Goal: Find specific page/section: Find specific page/section

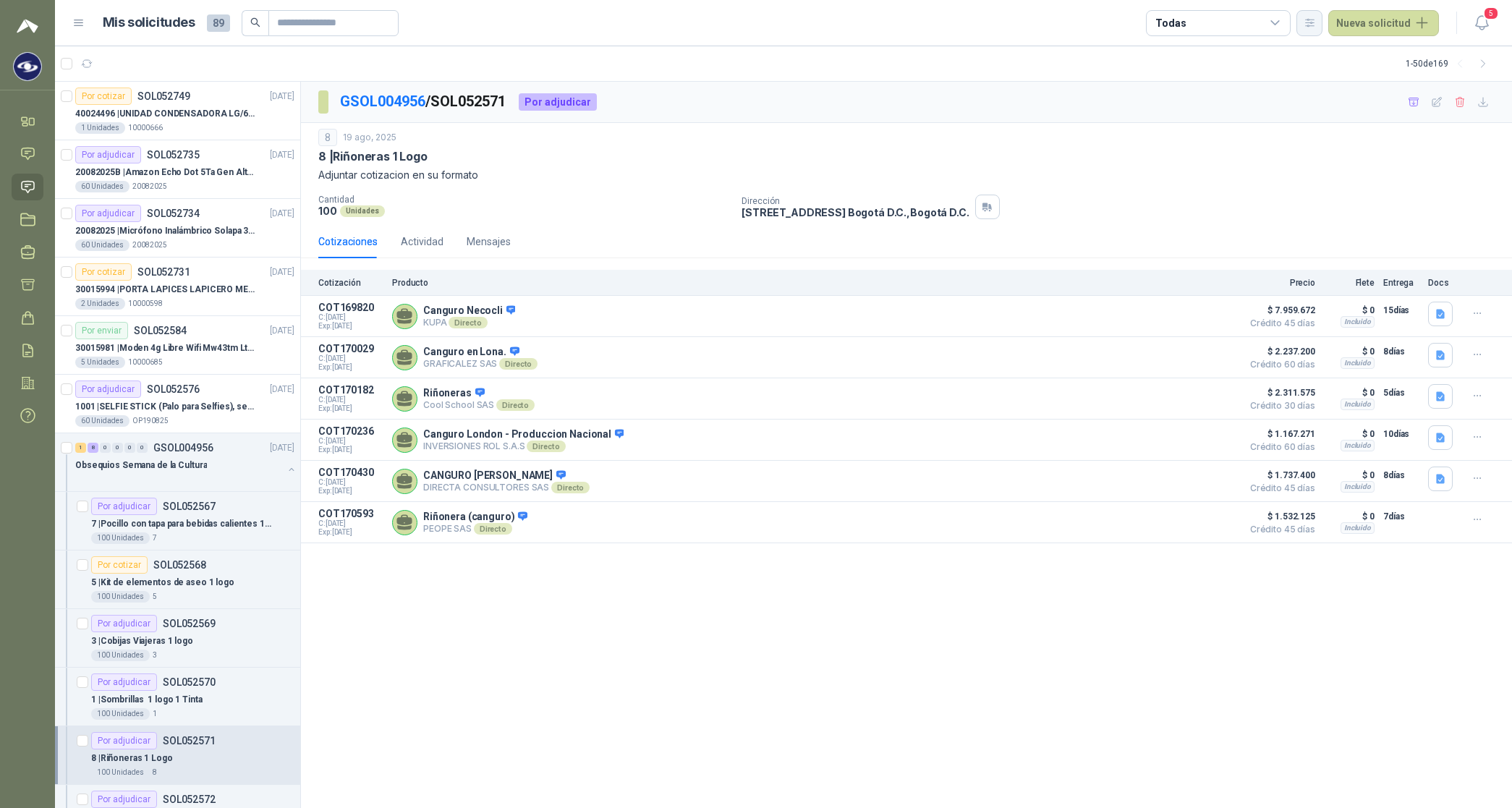
click at [612, 19] on icon "button" at bounding box center [1309, 23] width 8 height 8
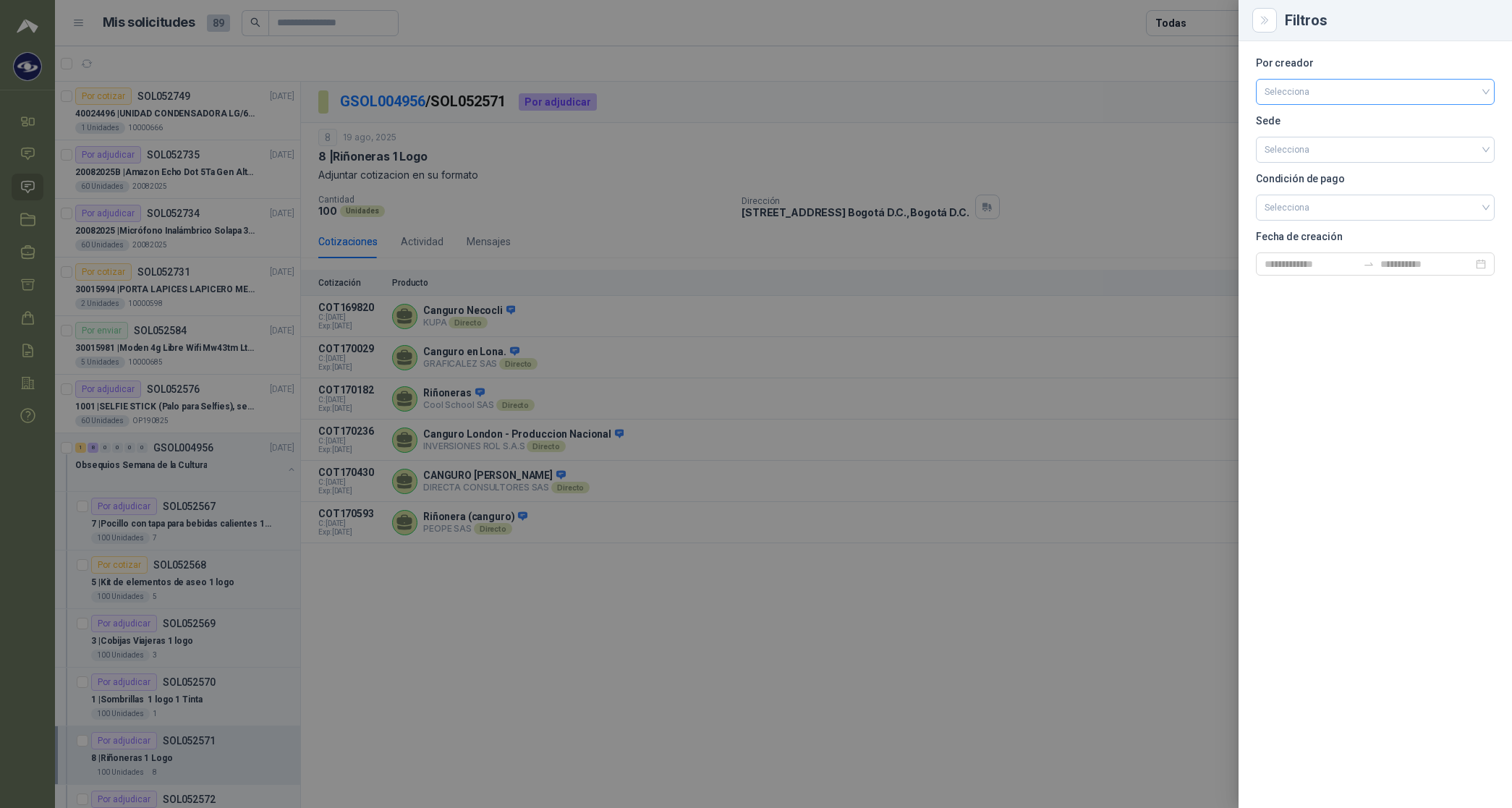
click at [612, 87] on input "search" at bounding box center [1375, 90] width 222 height 22
click at [612, 162] on div "[PERSON_NAME]" at bounding box center [1375, 168] width 215 height 16
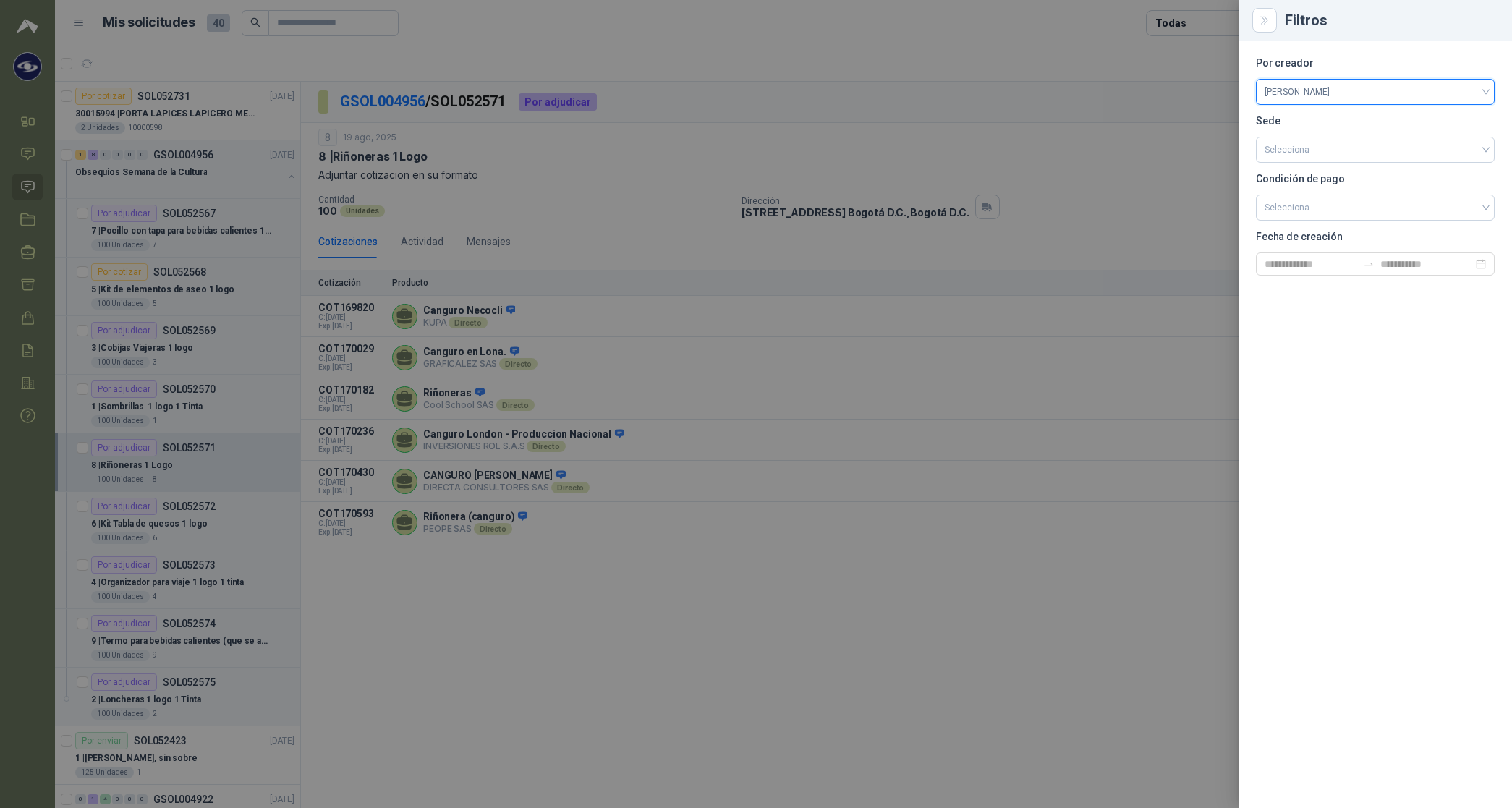
click at [612, 23] on div at bounding box center [756, 404] width 1512 height 808
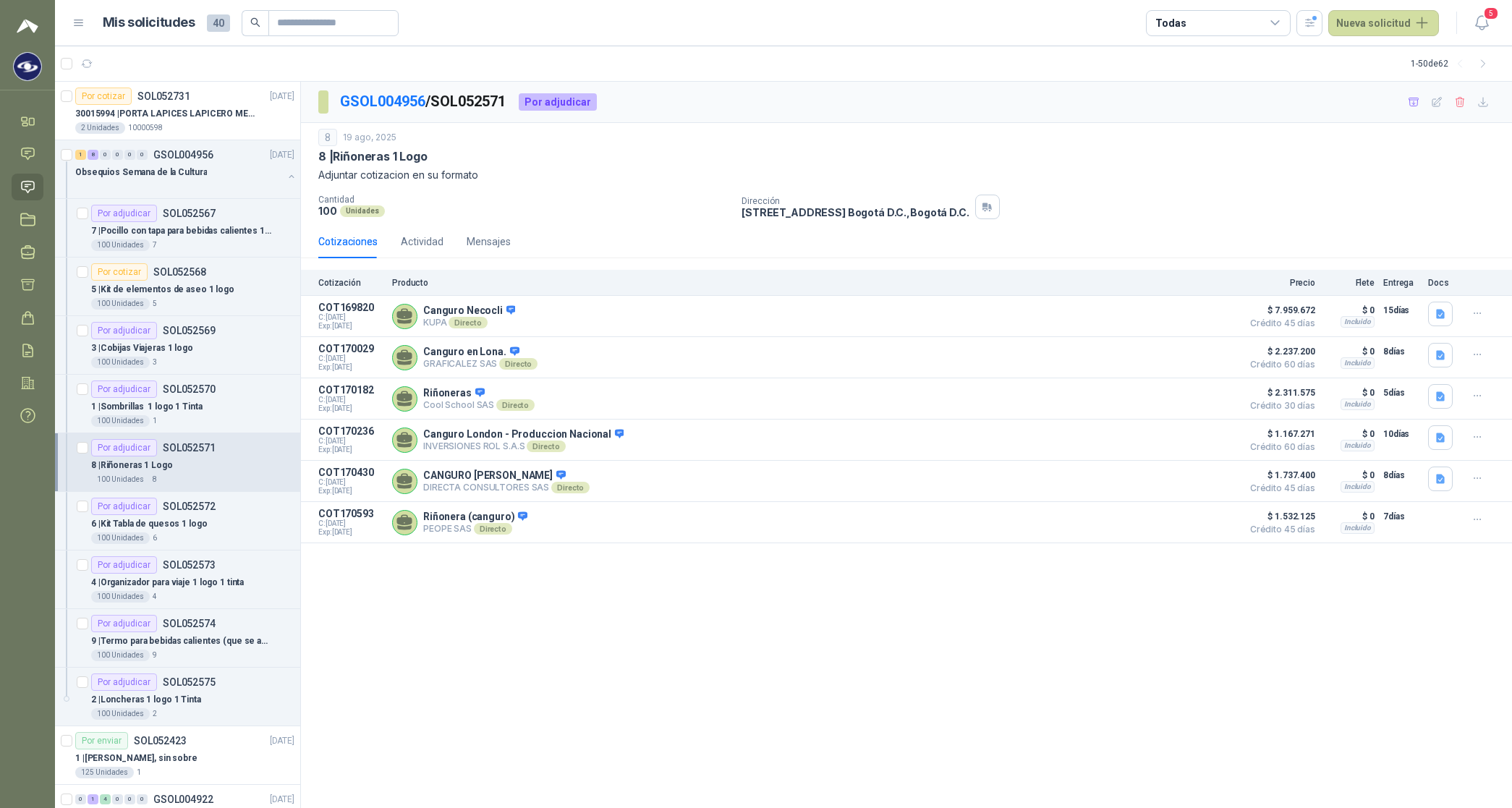
click at [612, 23] on div "Todas" at bounding box center [1218, 23] width 145 height 26
drag, startPoint x: 1202, startPoint y: 23, endPoint x: 1201, endPoint y: 86, distance: 63.0
click at [612, 86] on div "2 Por cotizar" at bounding box center [1197, 82] width 70 height 11
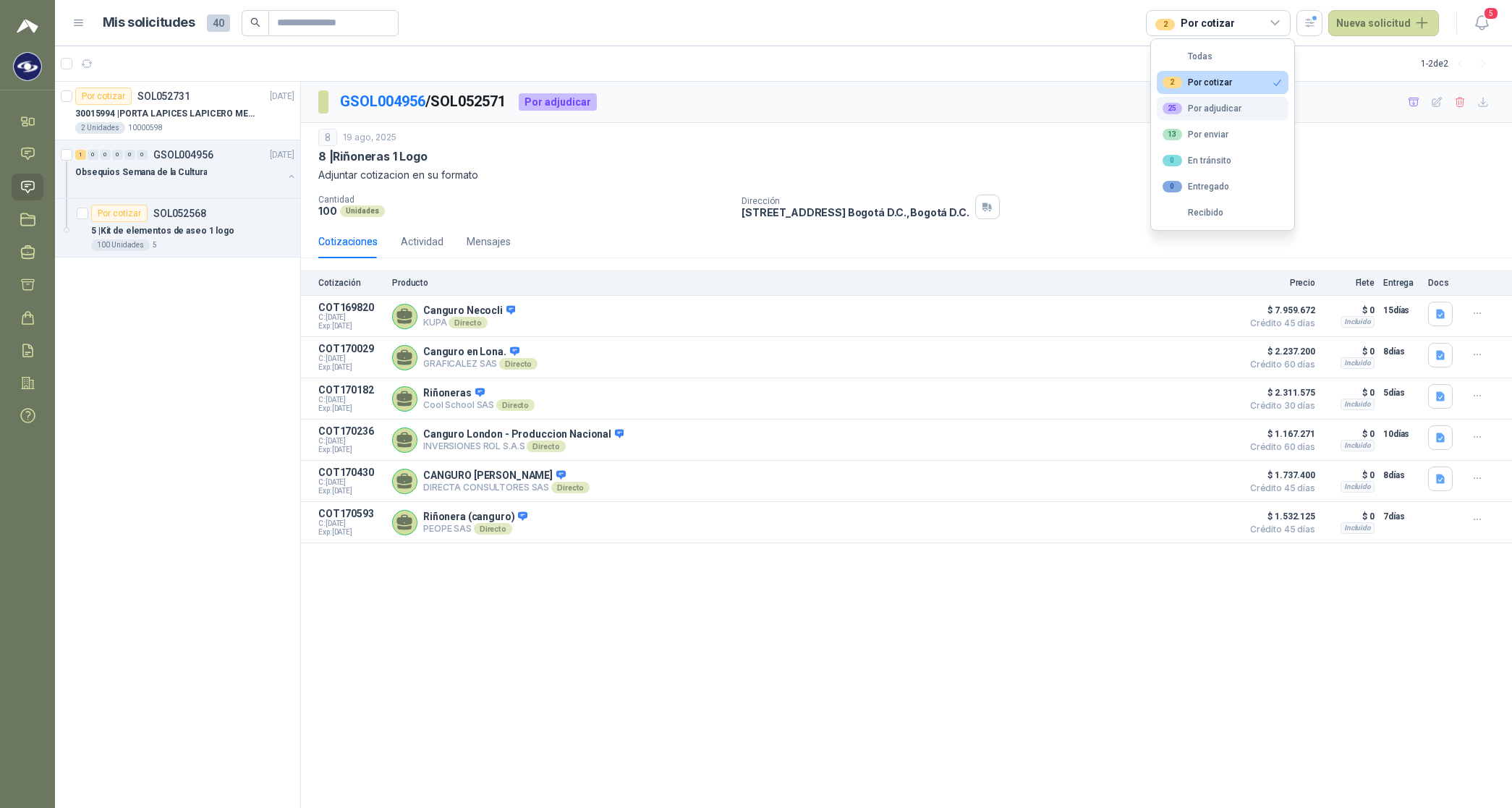
click at [612, 99] on button "25 Por adjudicar" at bounding box center [1223, 108] width 132 height 24
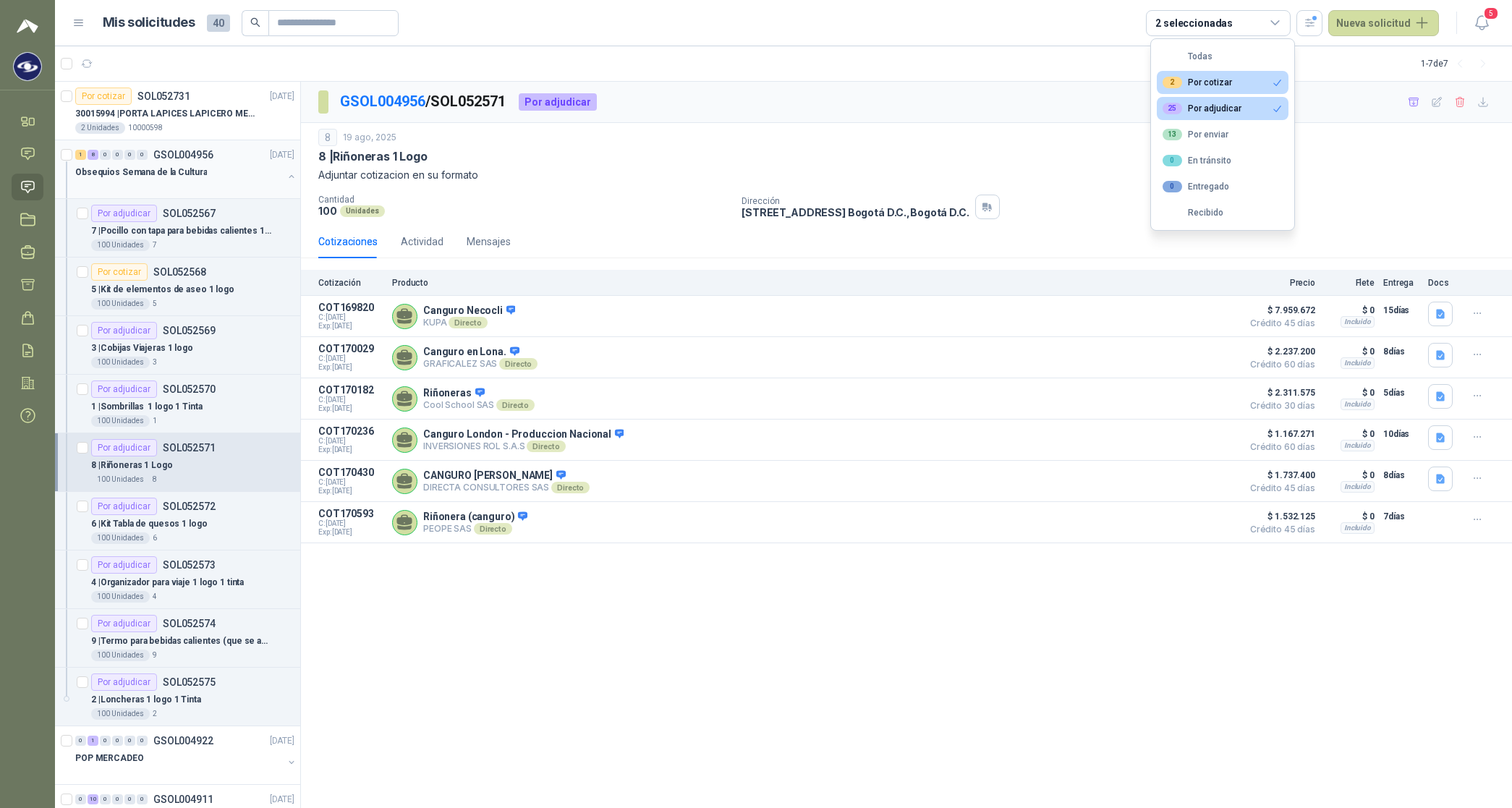
click at [163, 170] on p "Obsequios Semana de la Cultura" at bounding box center [141, 172] width 132 height 14
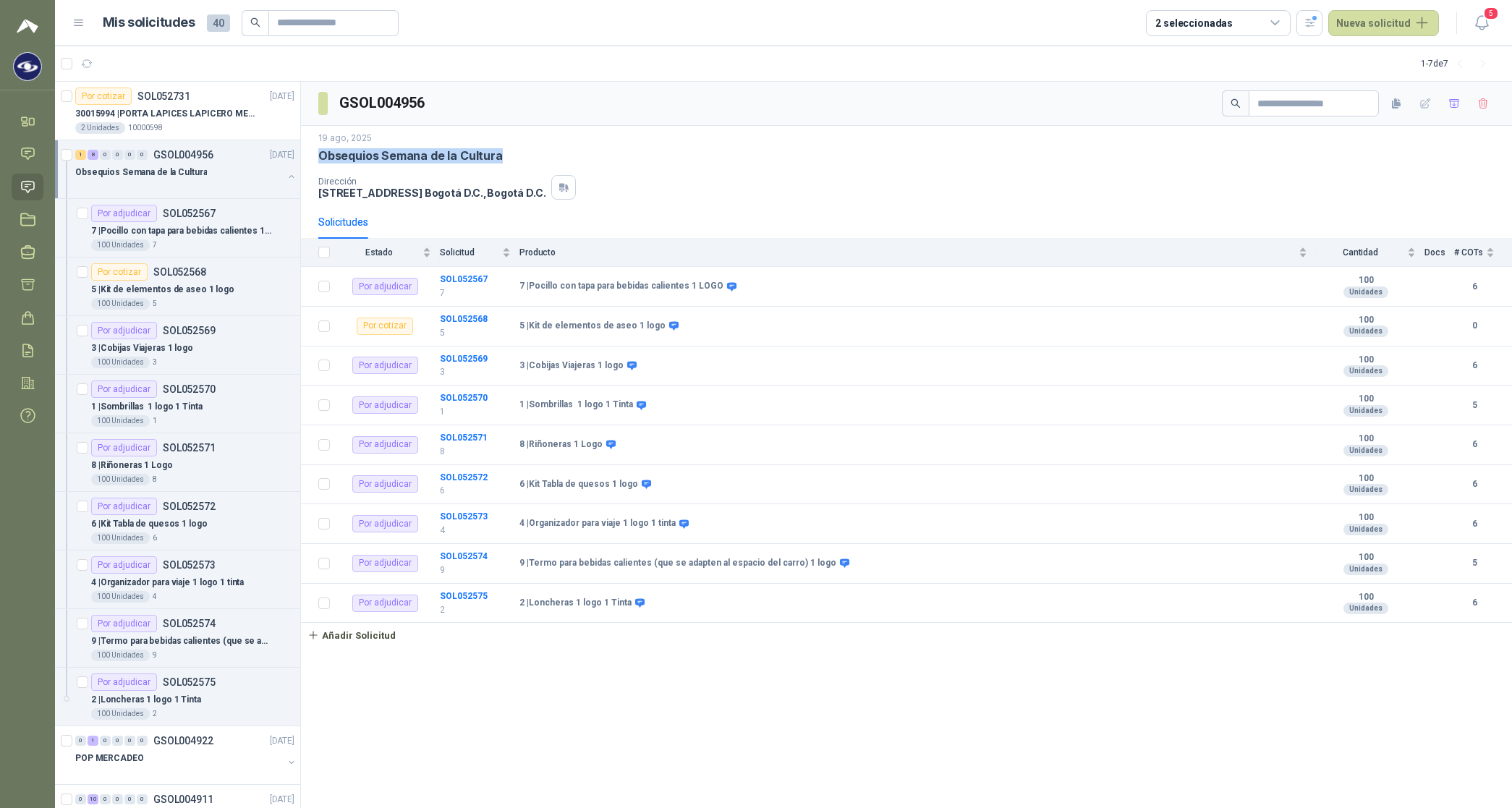
drag, startPoint x: 323, startPoint y: 150, endPoint x: 497, endPoint y: 148, distance: 174.0
click at [497, 148] on p "Obsequios Semana de la Cultura" at bounding box center [410, 156] width 184 height 15
click at [456, 279] on b "SOL052567" at bounding box center [464, 278] width 48 height 10
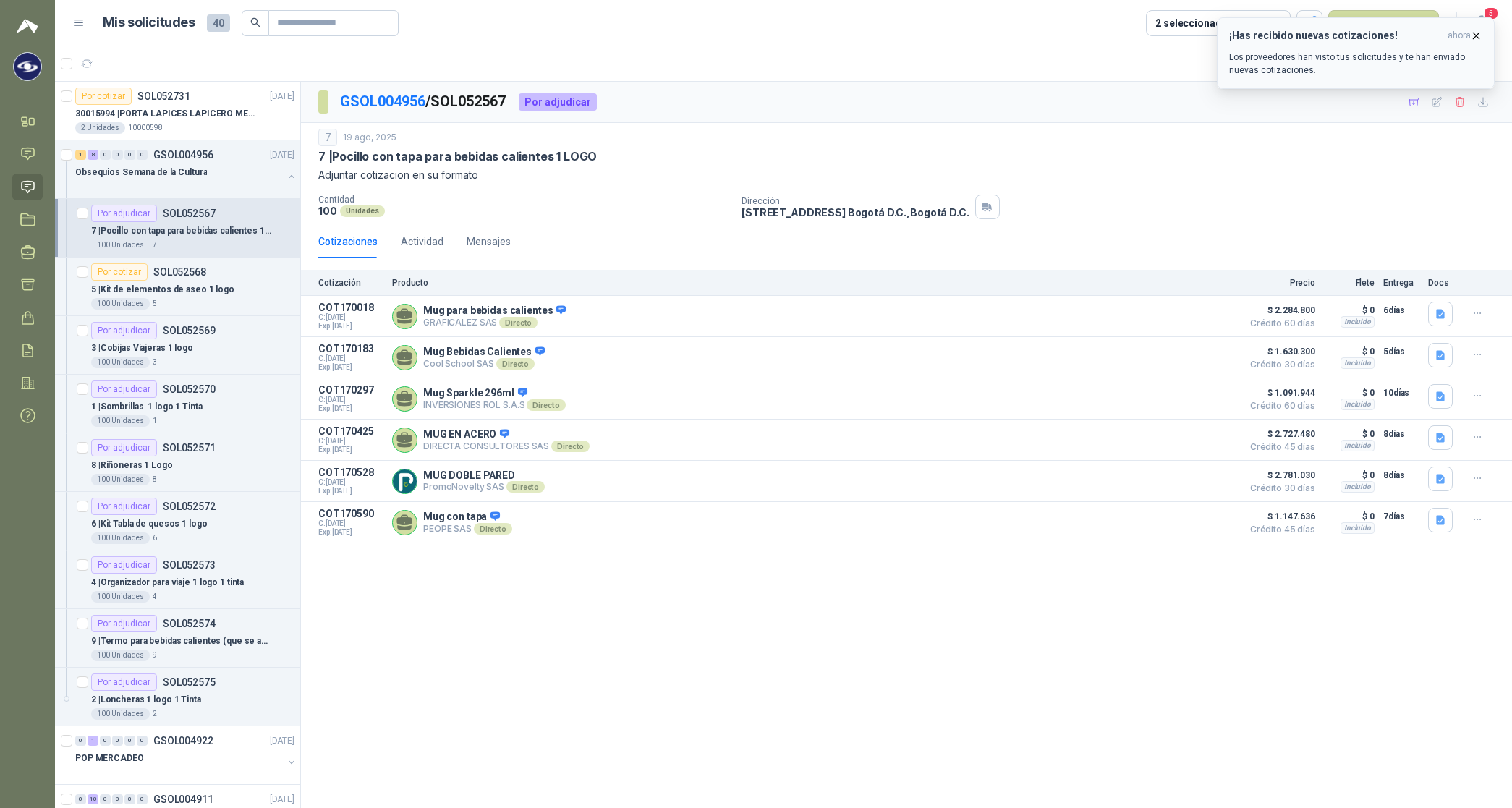
click at [612, 33] on icon "button" at bounding box center [1476, 36] width 12 height 12
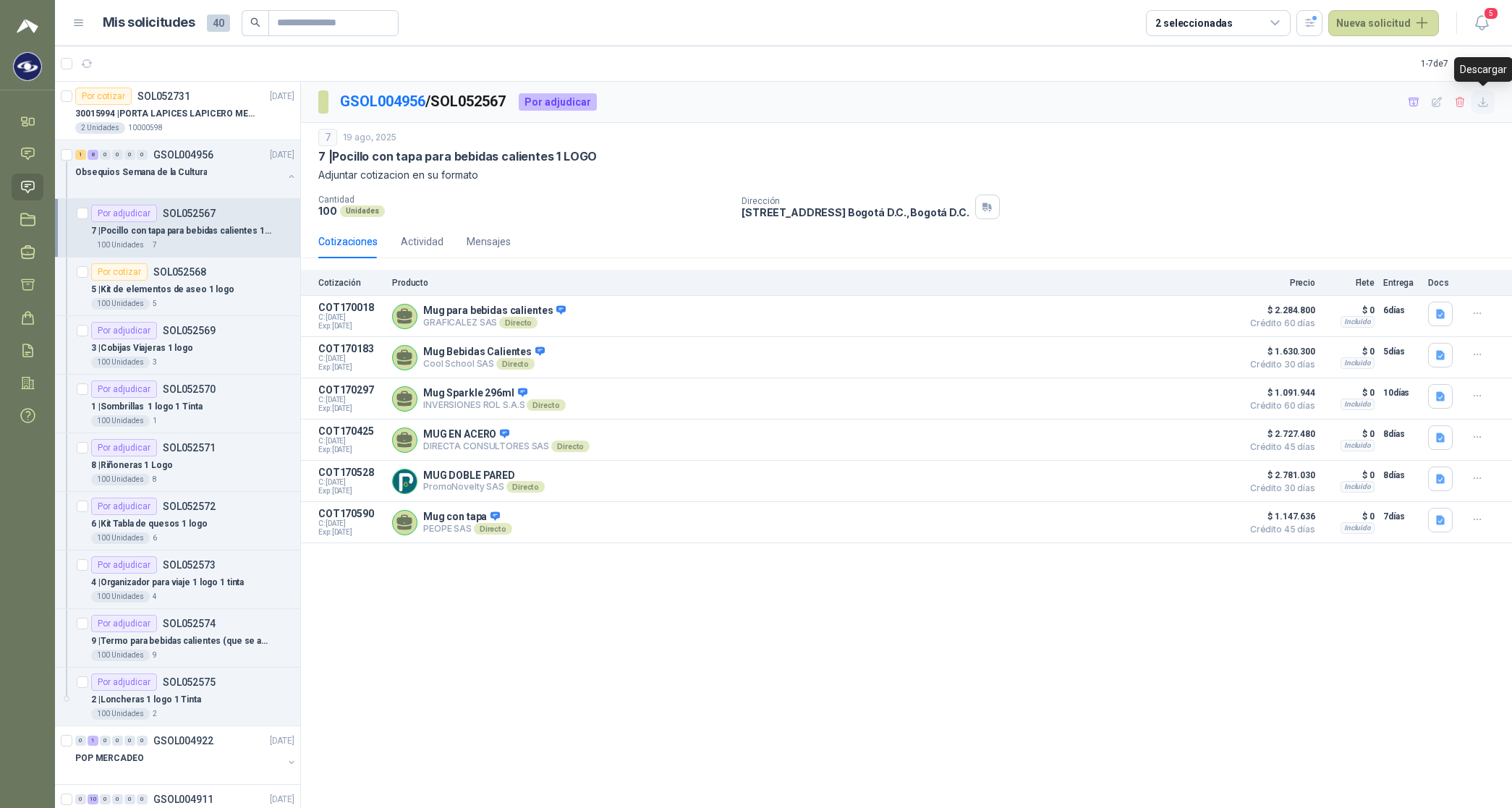
click at [612, 99] on icon "button" at bounding box center [1483, 102] width 12 height 12
click at [179, 281] on p "3 | Cobijas Viajeras 1 logo" at bounding box center [142, 348] width 102 height 14
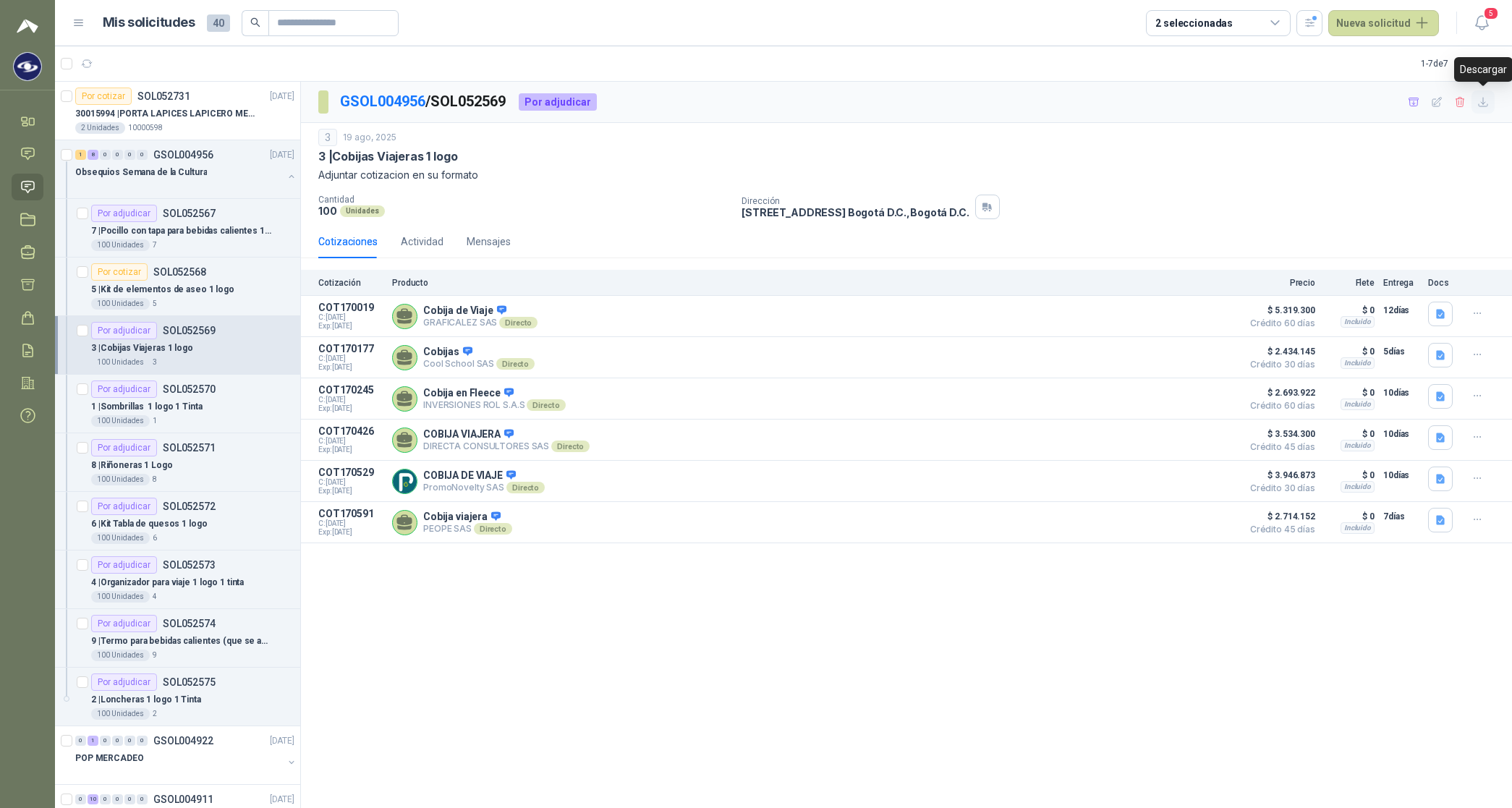
click at [612, 105] on icon "button" at bounding box center [1482, 102] width 8 height 8
click at [174, 281] on p "1 | Sombrillas 1 logo 1 Tinta" at bounding box center [146, 407] width 112 height 14
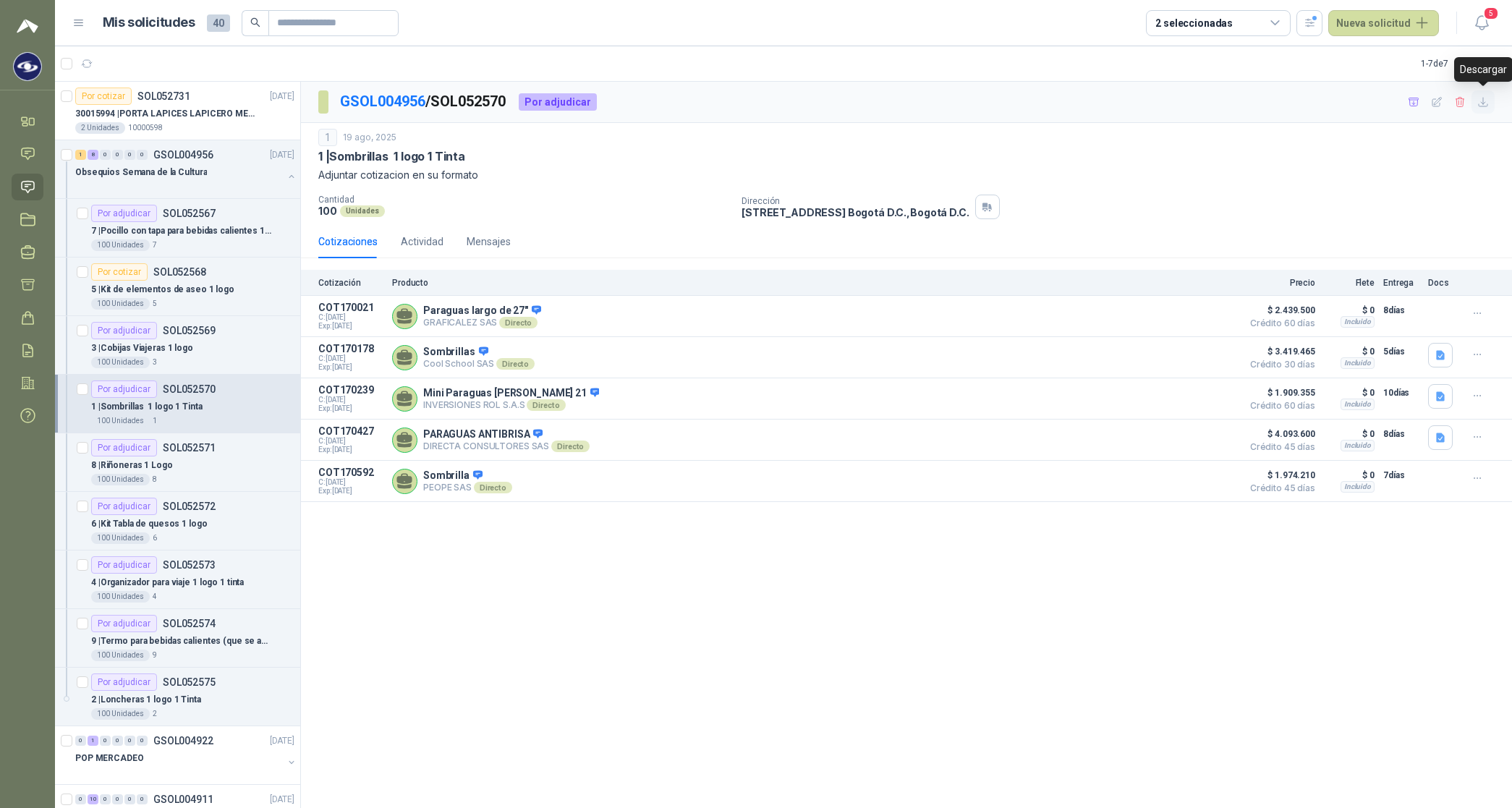
click at [612, 102] on icon "button" at bounding box center [1482, 102] width 8 height 8
click at [157, 281] on p "8 | Riñoneras 1 Logo" at bounding box center [132, 466] width 82 height 14
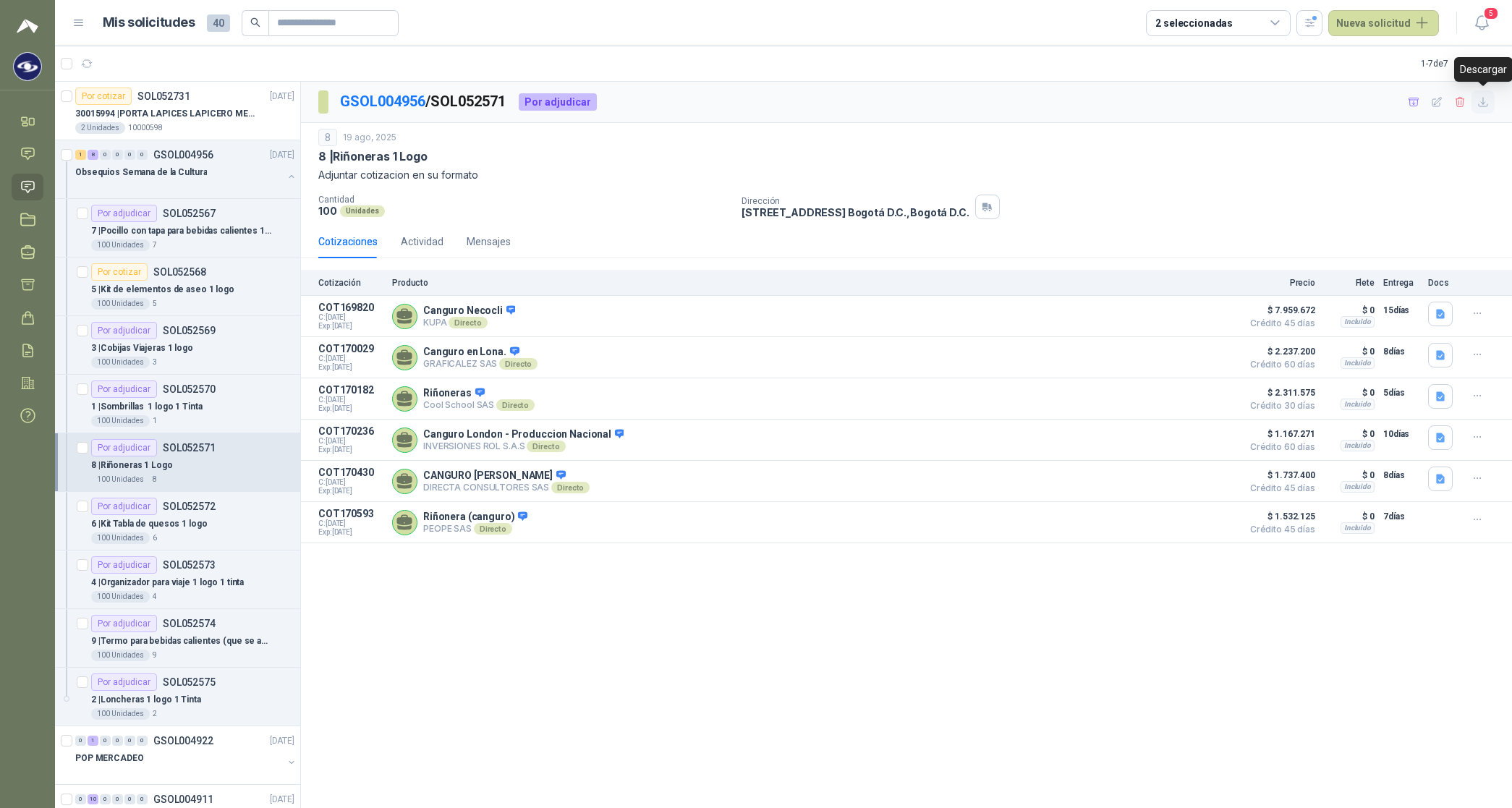
click at [612, 103] on icon "button" at bounding box center [1482, 102] width 8 height 8
click at [179, 281] on p "6 | Kit Tabla de quesos 1 logo" at bounding box center [149, 524] width 117 height 14
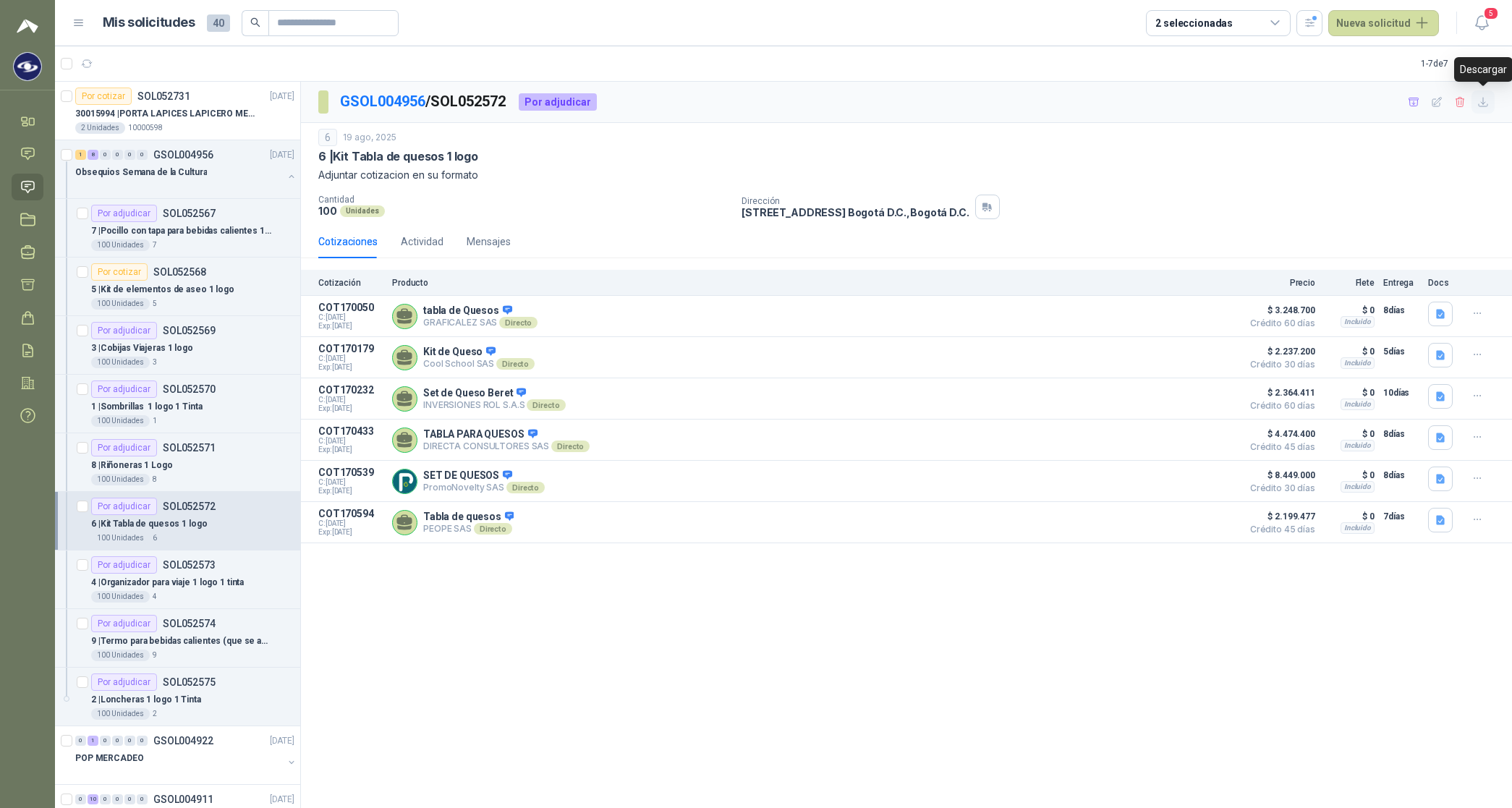
click at [612, 105] on icon "button" at bounding box center [1483, 102] width 12 height 12
click at [205, 281] on p "4 | Organizador para viaje 1 logo 1 tinta" at bounding box center [167, 583] width 152 height 14
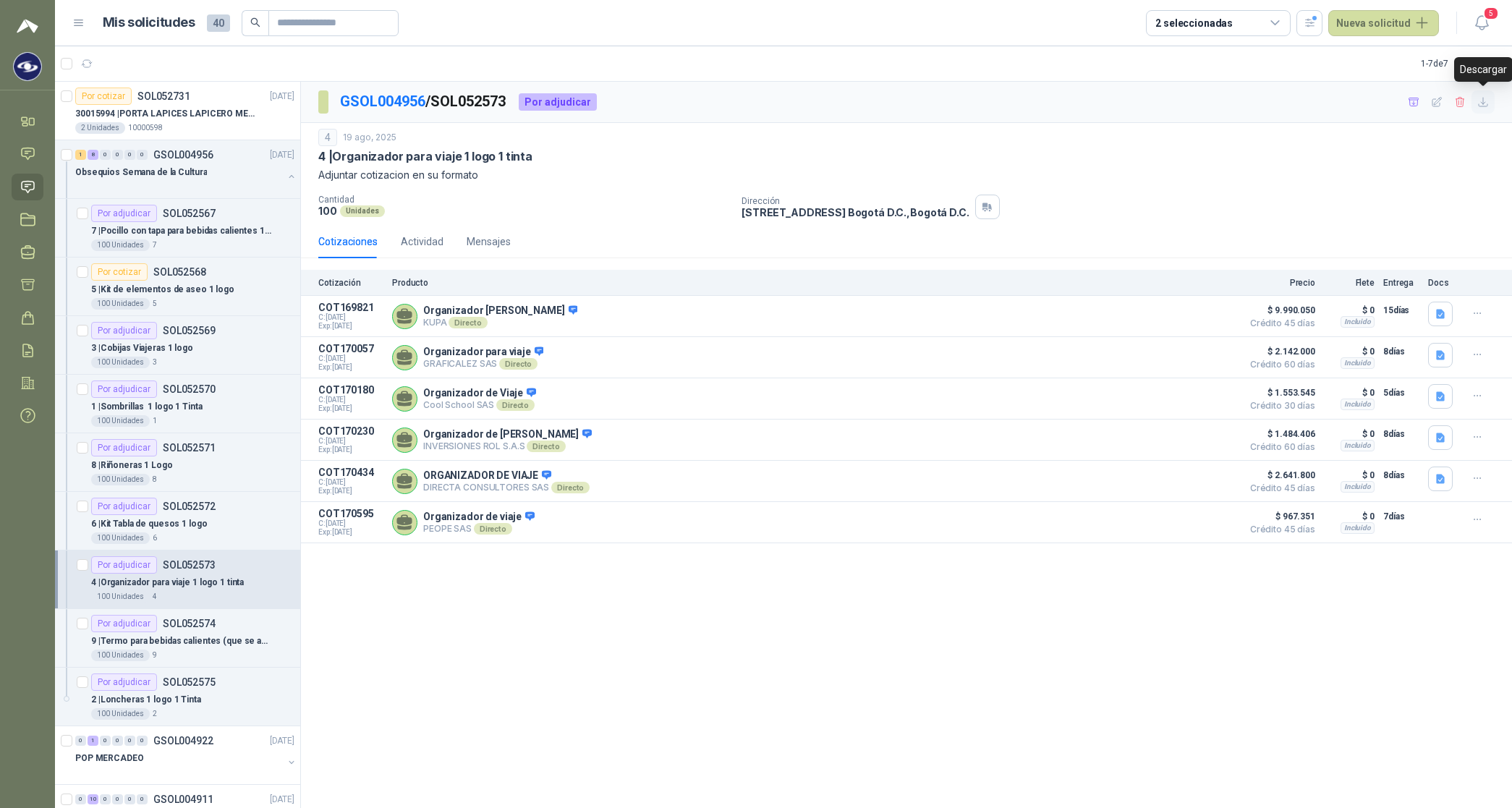
click at [612, 103] on icon "button" at bounding box center [1482, 102] width 8 height 8
click at [218, 281] on p "9 | Termo para bebidas calientes (que se adapten al espacio del carro) 1 logo" at bounding box center [181, 641] width 180 height 14
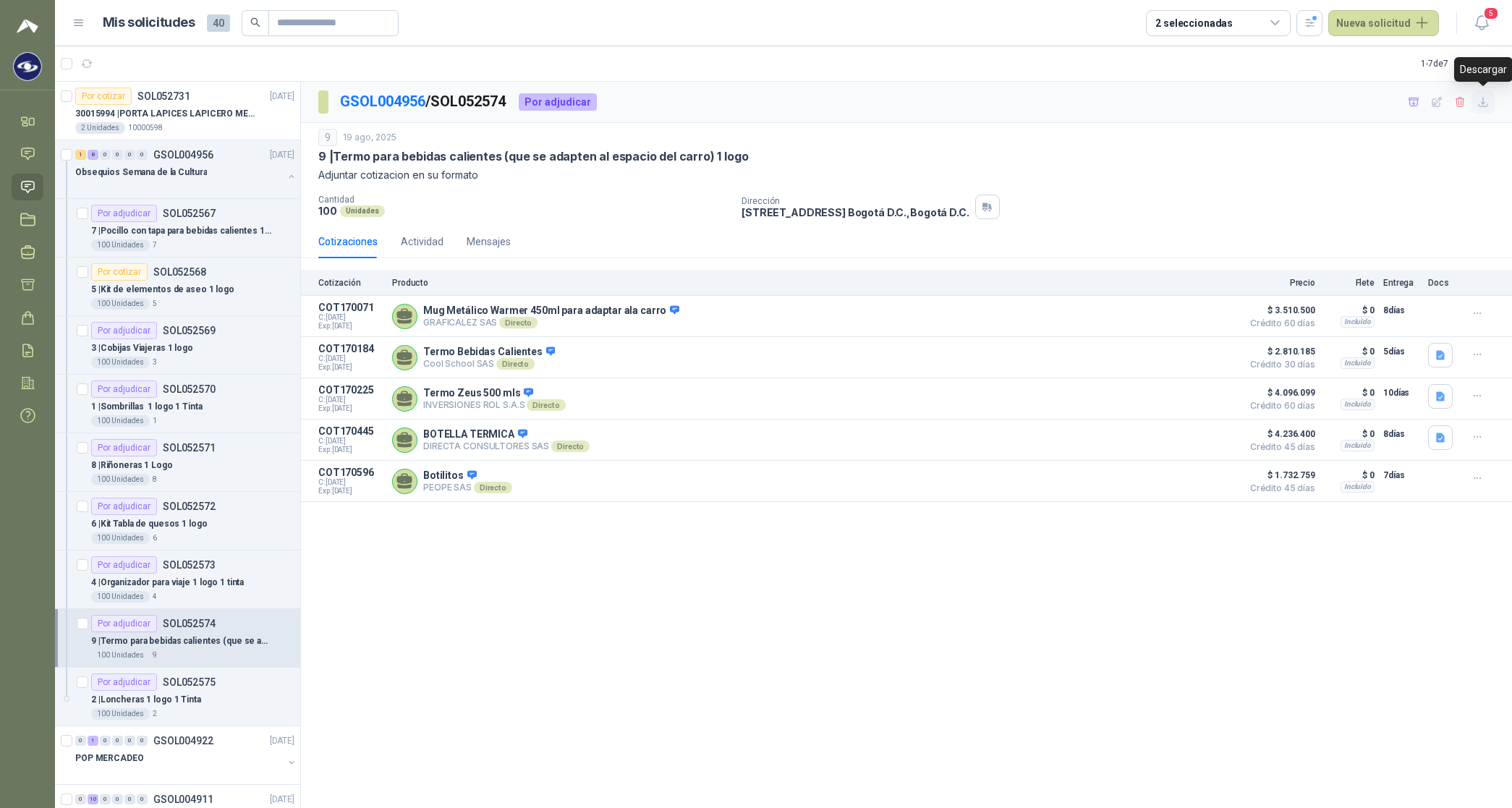
click at [612, 99] on icon "button" at bounding box center [1483, 102] width 12 height 12
click at [176, 281] on p "2 | Loncheras 1 logo 1 Tinta" at bounding box center [146, 700] width 110 height 14
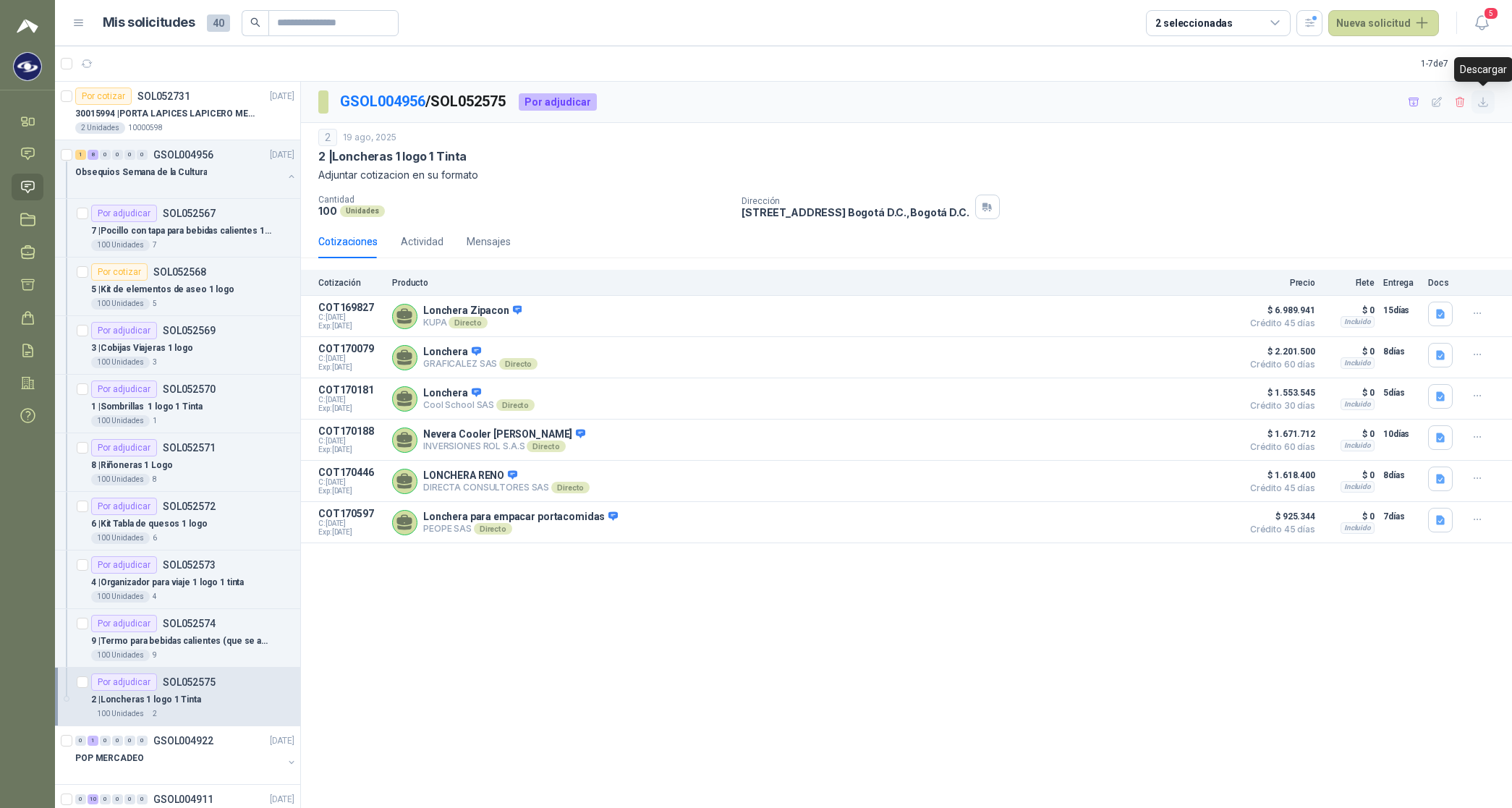
click at [612, 99] on icon "button" at bounding box center [1483, 102] width 12 height 12
click at [163, 174] on p "Obsequios Semana de la Cultura" at bounding box center [141, 172] width 132 height 14
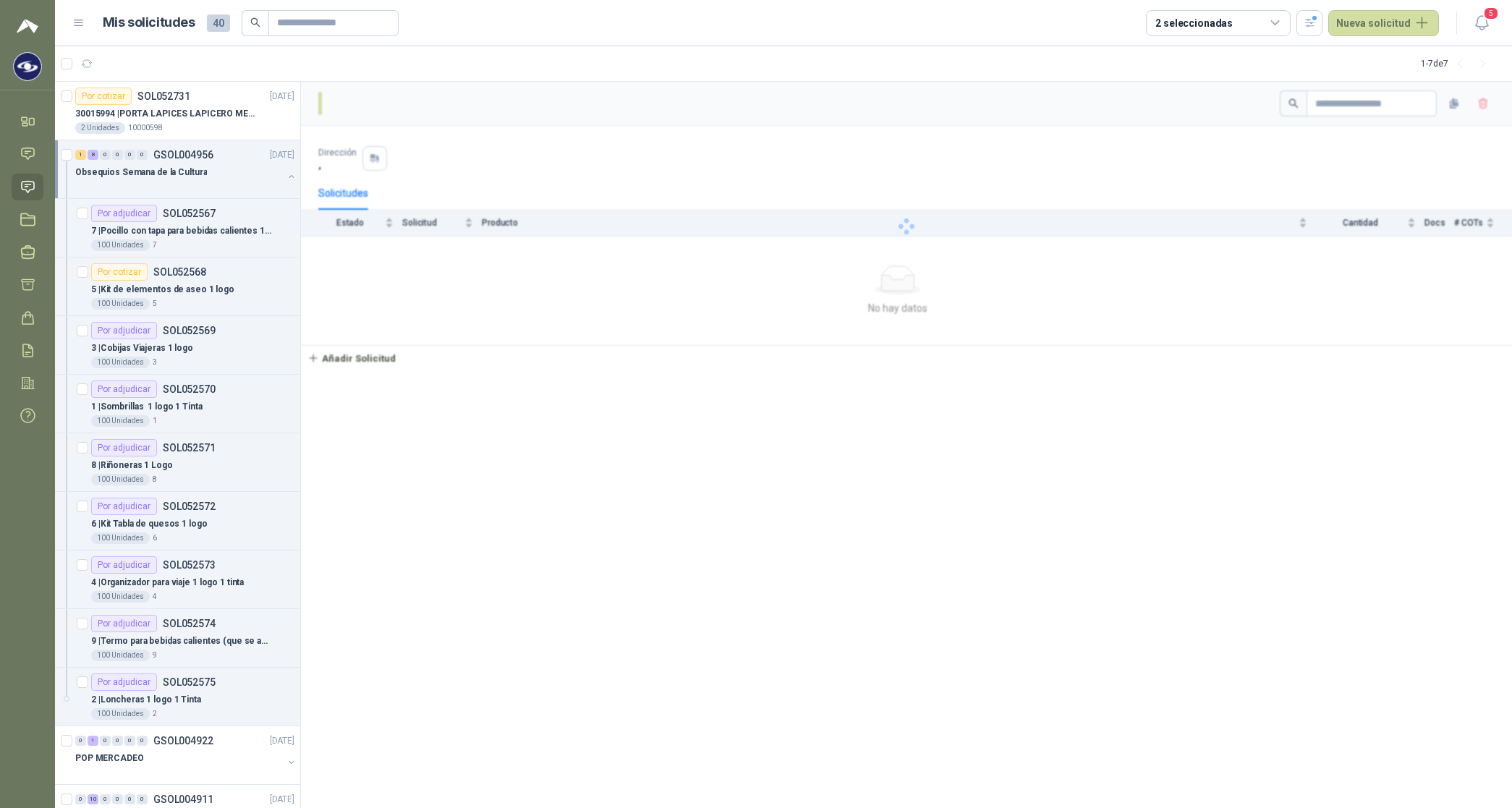
click at [163, 174] on p "Obsequios Semana de la Cultura" at bounding box center [141, 172] width 132 height 14
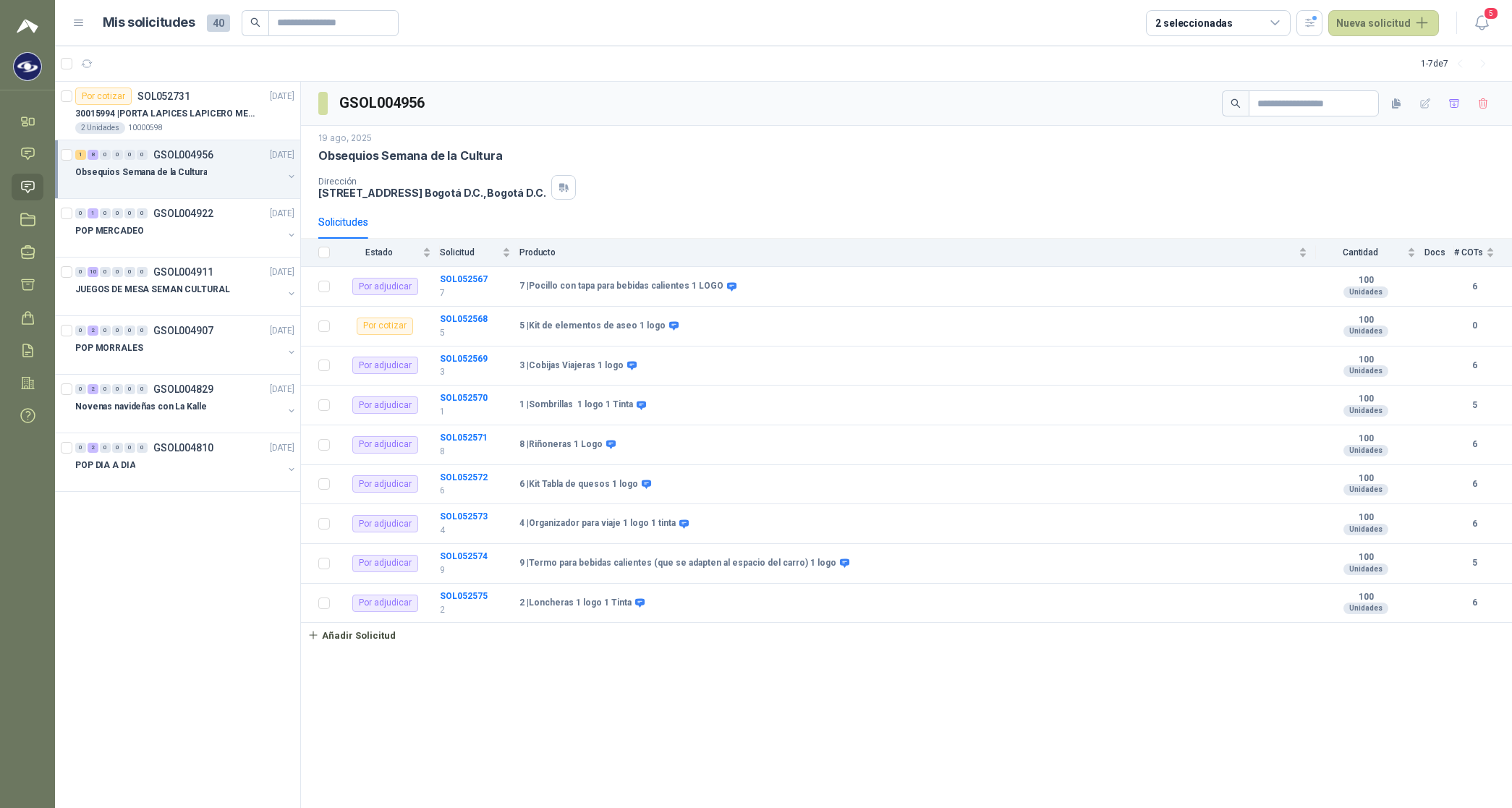
click at [163, 174] on p "Obsequios Semana de la Cultura" at bounding box center [141, 172] width 132 height 14
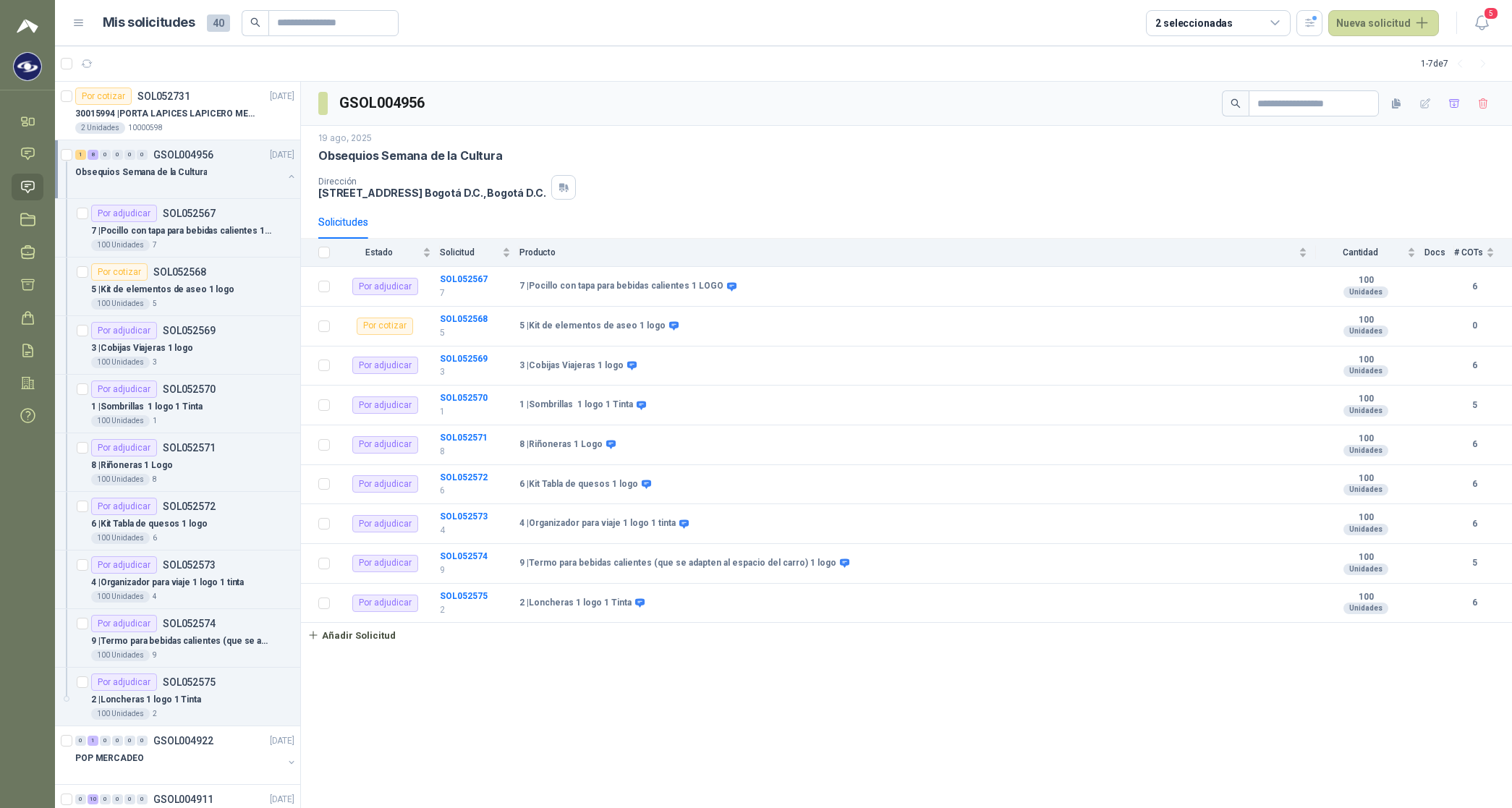
click at [163, 174] on p "Obsequios Semana de la Cultura" at bounding box center [141, 172] width 132 height 14
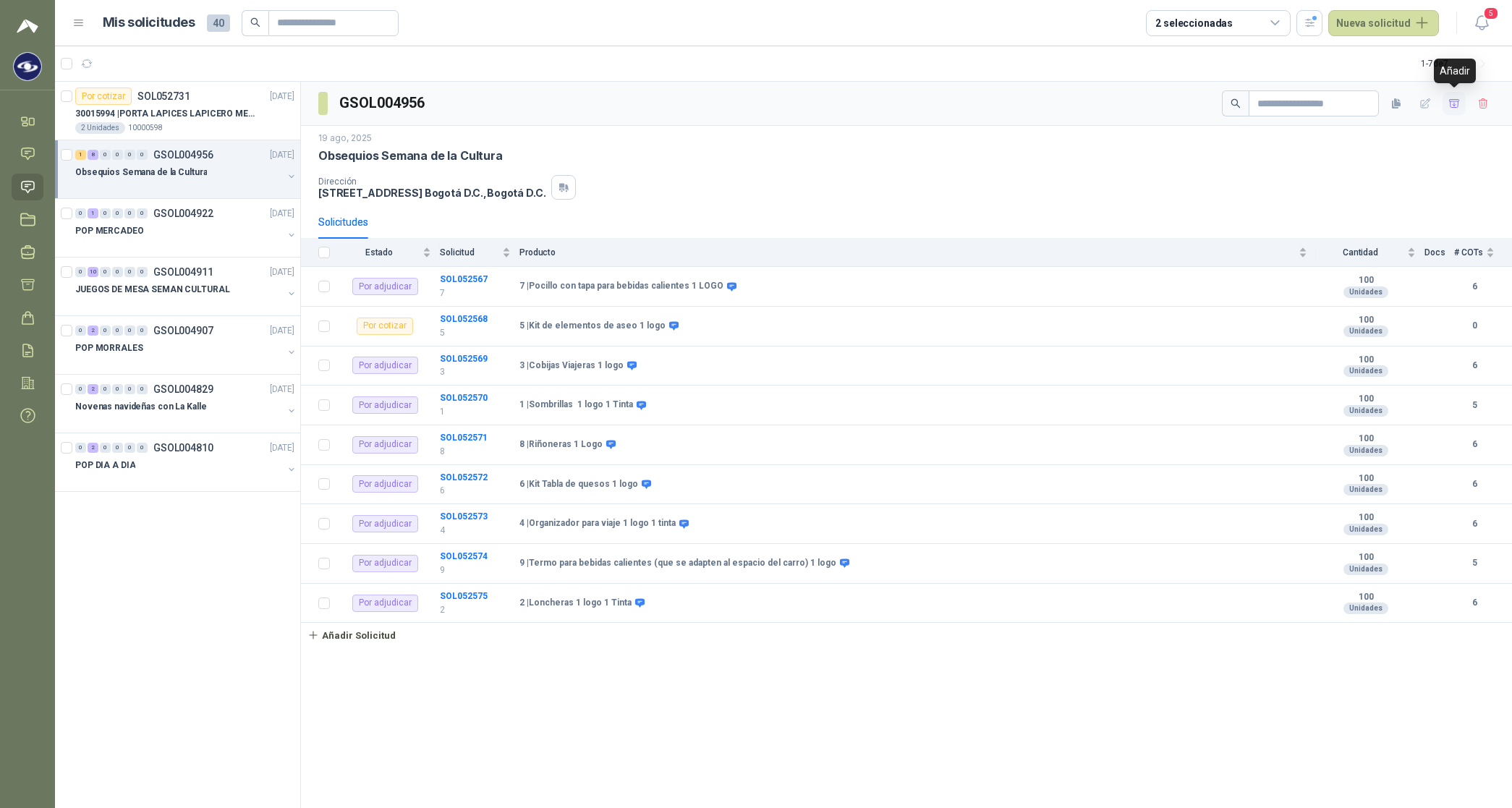
click at [612, 102] on icon "button" at bounding box center [1454, 103] width 10 height 8
click at [27, 281] on icon at bounding box center [28, 285] width 15 height 15
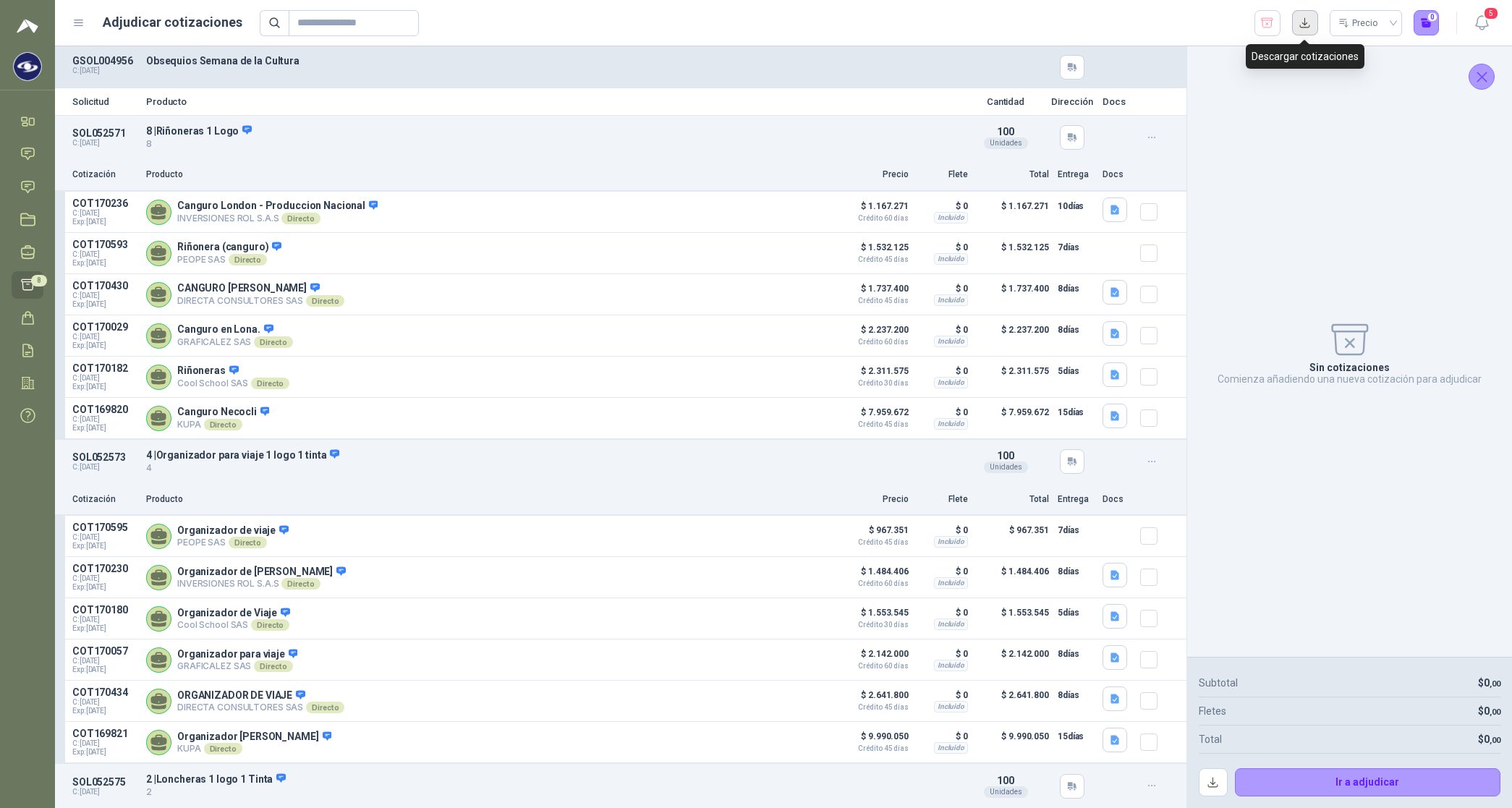
click at [612, 24] on button "button" at bounding box center [1305, 23] width 26 height 26
click at [612, 36] on icon "button" at bounding box center [1477, 36] width 6 height 6
